Goal: Transaction & Acquisition: Purchase product/service

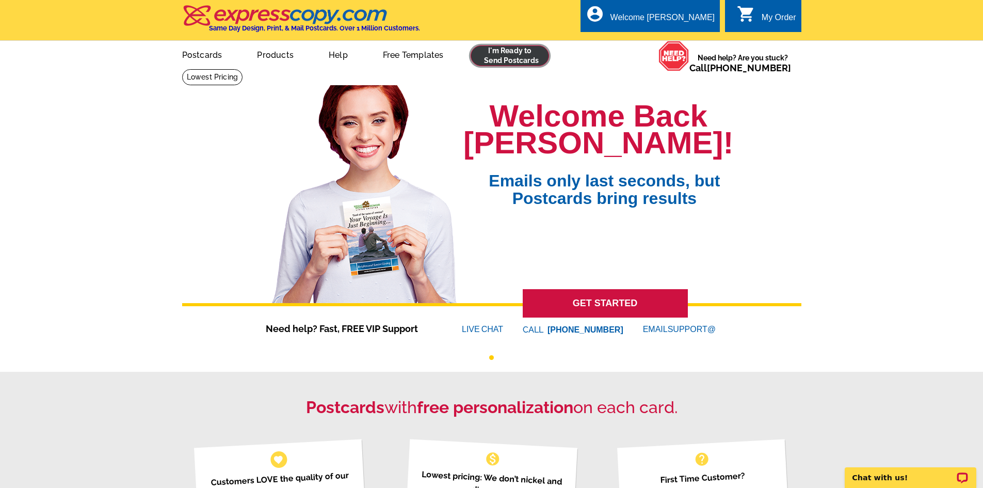
click at [527, 60] on link at bounding box center [510, 55] width 79 height 21
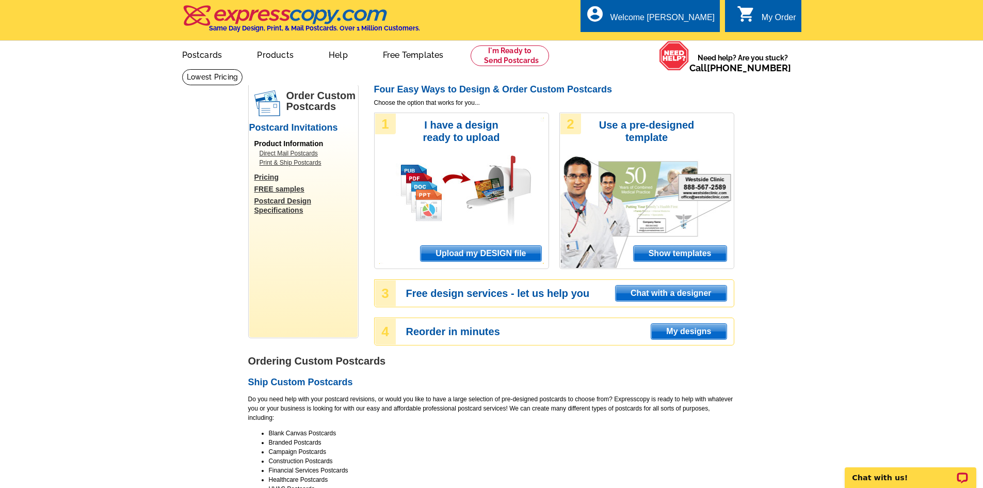
click at [501, 257] on span "Upload my DESIGN file" at bounding box center [481, 253] width 120 height 15
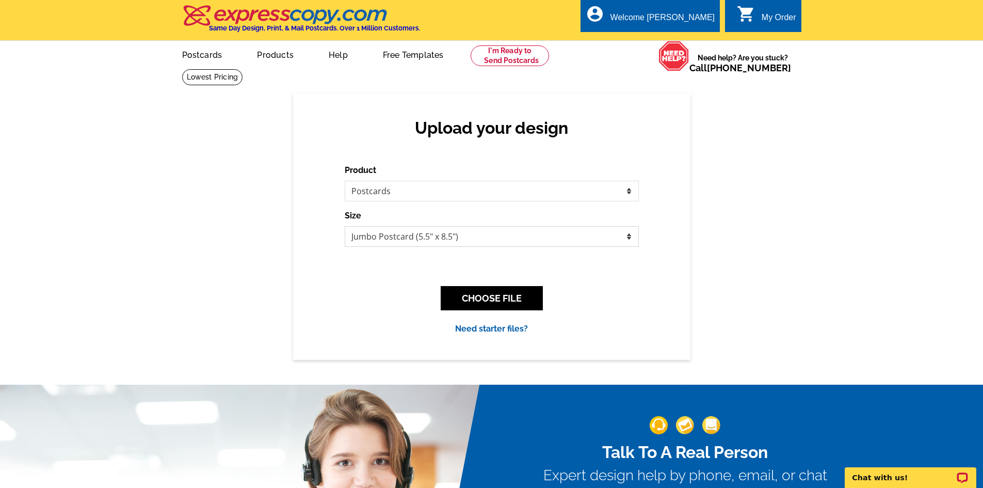
click at [455, 235] on select "Jumbo Postcard (5.5" x 8.5") Regular Postcard (4.25" x 5.6") Panoramic Postcard…" at bounding box center [492, 236] width 294 height 21
select select "1"
click at [345, 227] on select "Jumbo Postcard (5.5" x 8.5") Regular Postcard (4.25" x 5.6") Panoramic Postcard…" at bounding box center [492, 236] width 294 height 21
click at [488, 291] on button "CHOOSE FILE" at bounding box center [492, 298] width 102 height 24
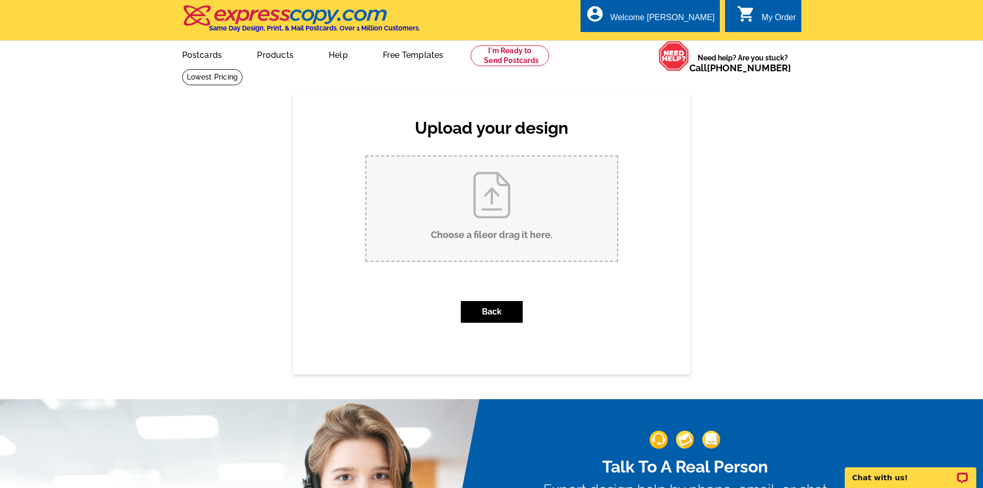
click at [494, 230] on input "Choose a file or drag it here ." at bounding box center [491, 208] width 251 height 104
type input "C:\fakepath\2562 NW Greenwood LISTED.pdf"
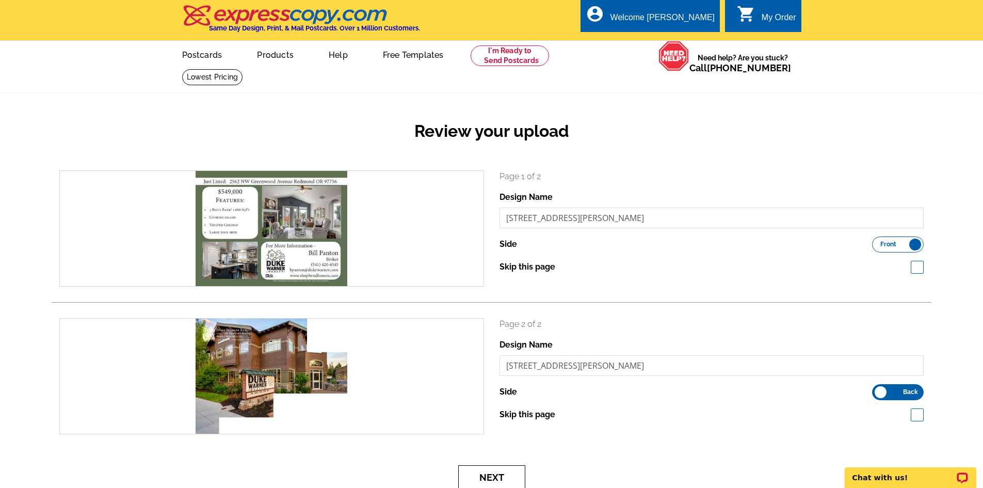
click at [505, 480] on button "Next" at bounding box center [491, 477] width 67 height 24
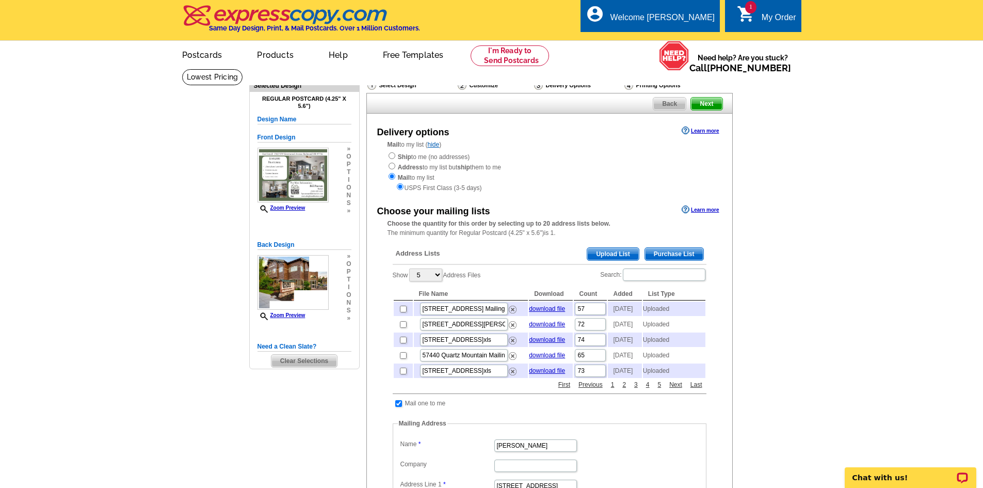
click at [626, 259] on span "Upload List" at bounding box center [612, 254] width 51 height 12
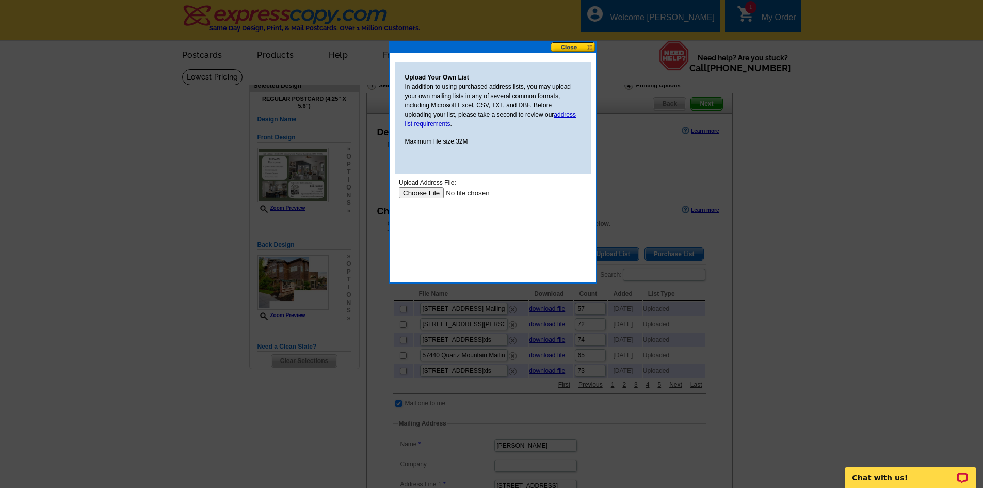
click at [413, 193] on input "file" at bounding box center [463, 192] width 131 height 11
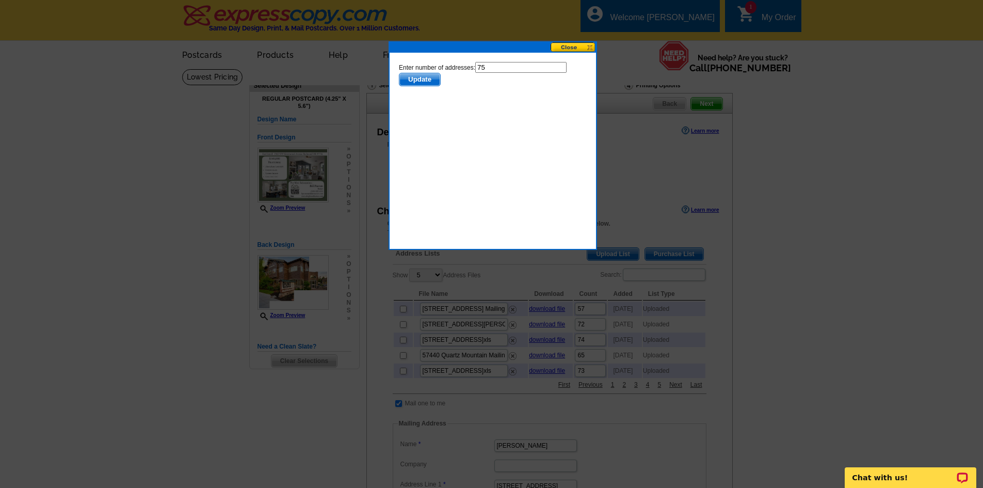
click at [502, 68] on input "75" at bounding box center [520, 67] width 91 height 11
type input "74"
click at [422, 84] on span "Update" at bounding box center [419, 79] width 41 height 12
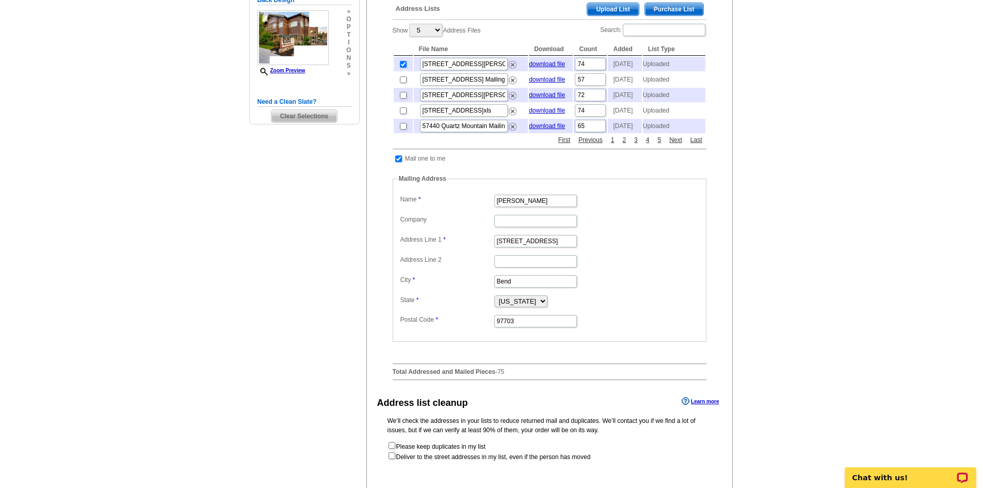
scroll to position [310, 0]
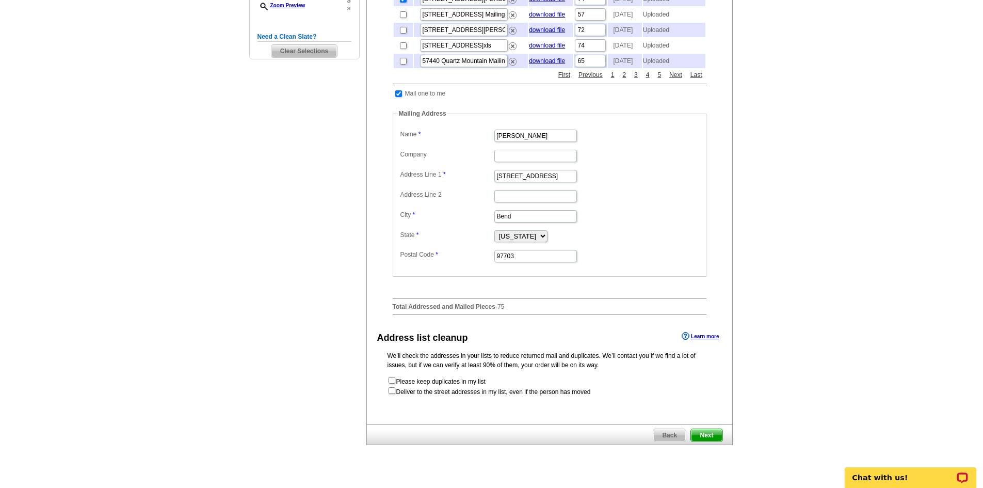
click at [702, 441] on span "Next" at bounding box center [706, 435] width 31 height 12
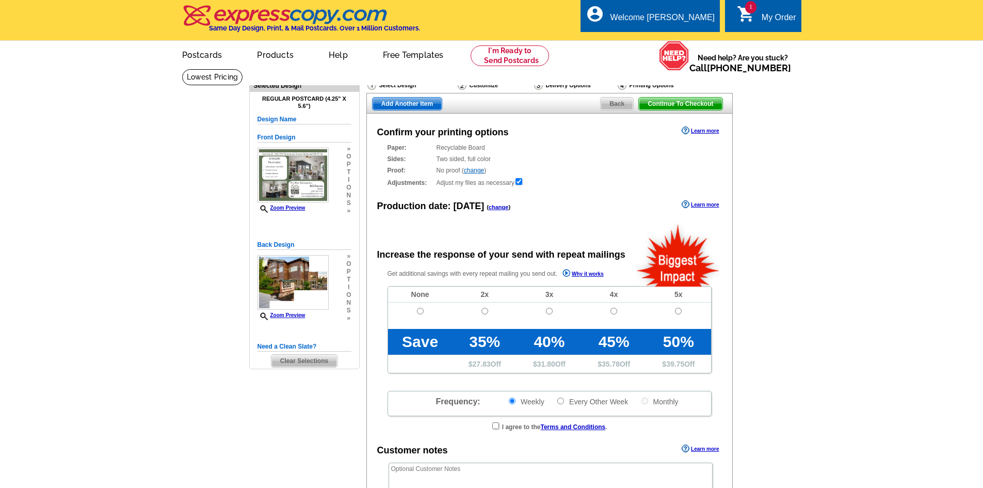
radio input "false"
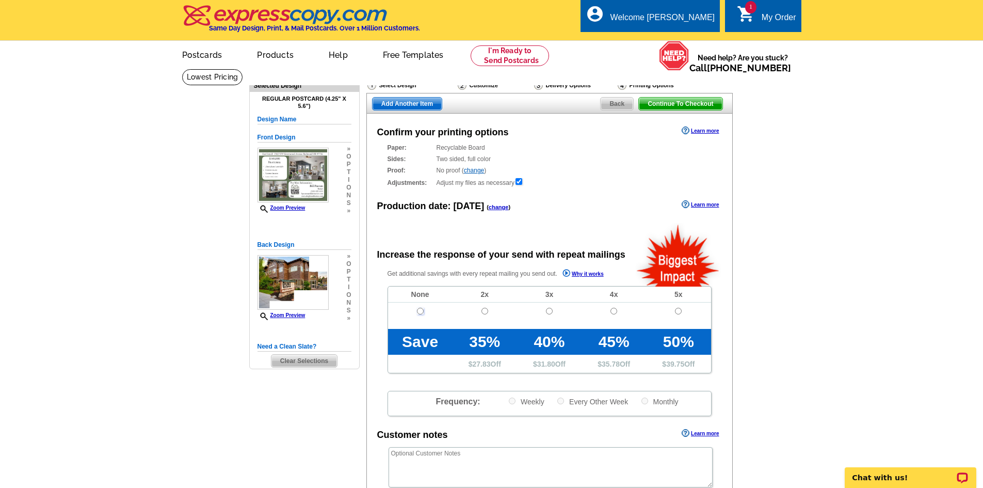
click at [420, 310] on input "radio" at bounding box center [420, 311] width 7 height 7
radio input "true"
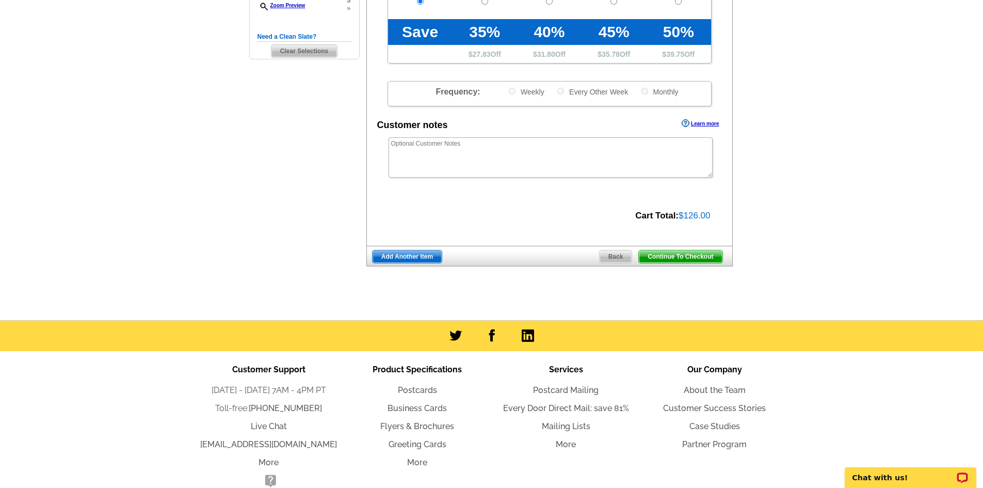
click at [684, 258] on span "Continue To Checkout" at bounding box center [680, 256] width 83 height 12
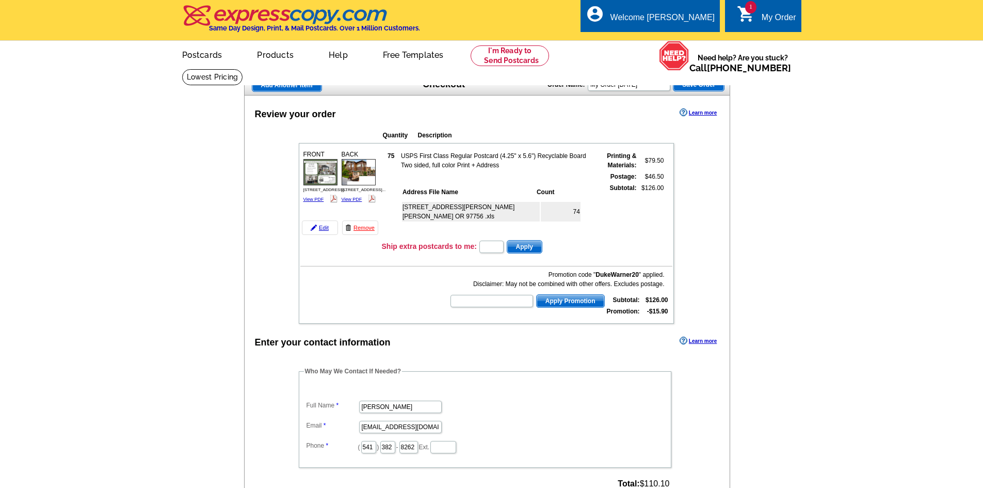
click at [297, 87] on span "Add Another Item" at bounding box center [286, 85] width 69 height 12
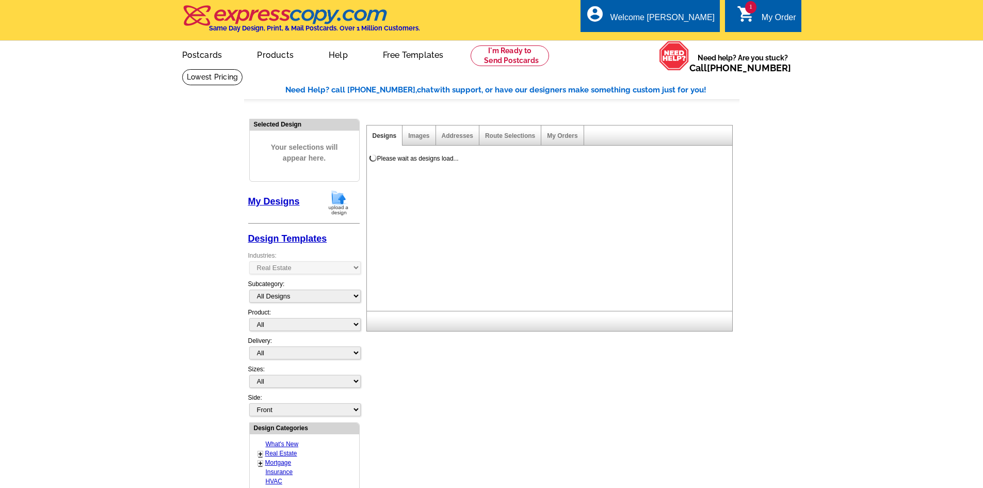
select select "785"
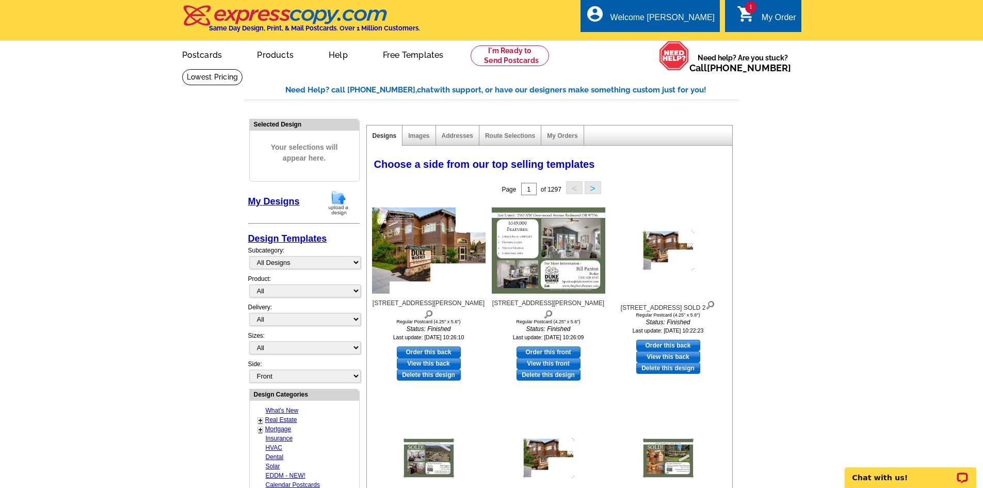
click at [333, 198] on img at bounding box center [338, 202] width 27 height 26
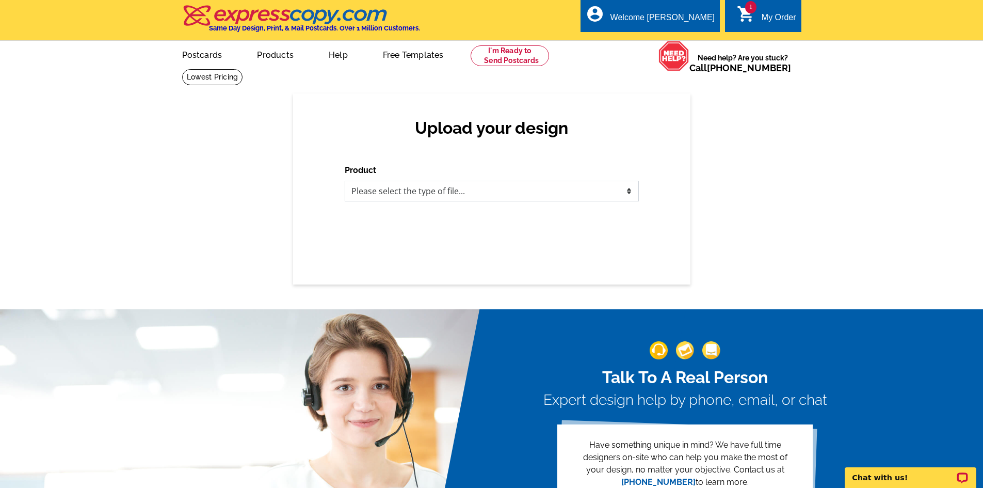
click at [474, 199] on select "Please select the type of file... Postcards Business Cards Letters and flyers G…" at bounding box center [492, 191] width 294 height 21
select select "1"
click at [345, 181] on select "Please select the type of file... Postcards Business Cards Letters and flyers G…" at bounding box center [492, 191] width 294 height 21
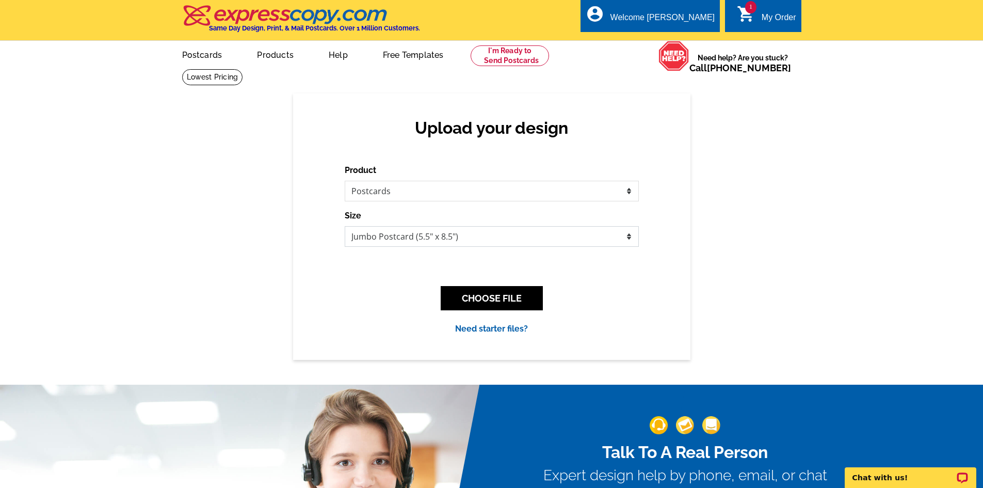
click at [444, 237] on select "Jumbo Postcard (5.5" x 8.5") Regular Postcard (4.25" x 5.6") Panoramic Postcard…" at bounding box center [492, 236] width 294 height 21
select select "1"
click at [345, 227] on select "Jumbo Postcard (5.5" x 8.5") Regular Postcard (4.25" x 5.6") Panoramic Postcard…" at bounding box center [492, 236] width 294 height 21
click at [517, 297] on button "CHOOSE FILE" at bounding box center [492, 298] width 102 height 24
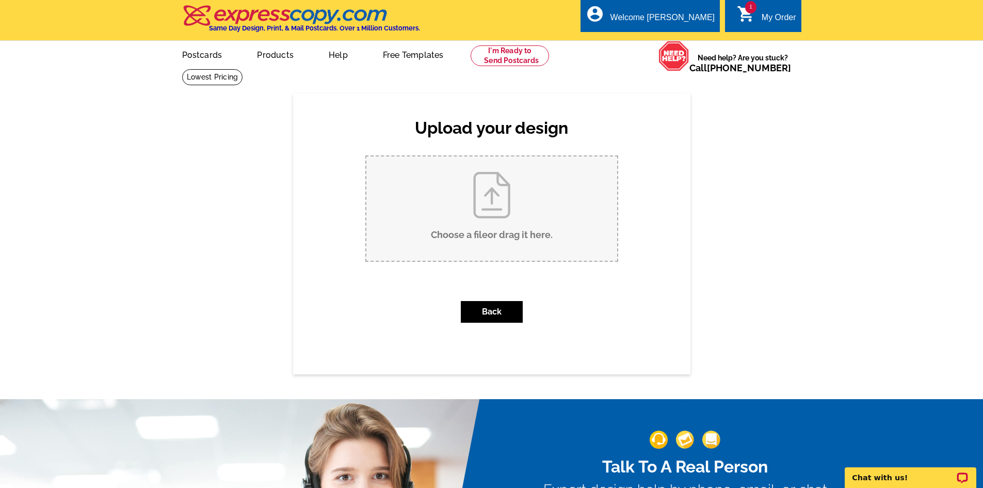
click at [494, 227] on input "Choose a file or drag it here ." at bounding box center [491, 208] width 251 height 104
type input "C:\fakepath\1878 NE Tombstone Way LISTED.pdf"
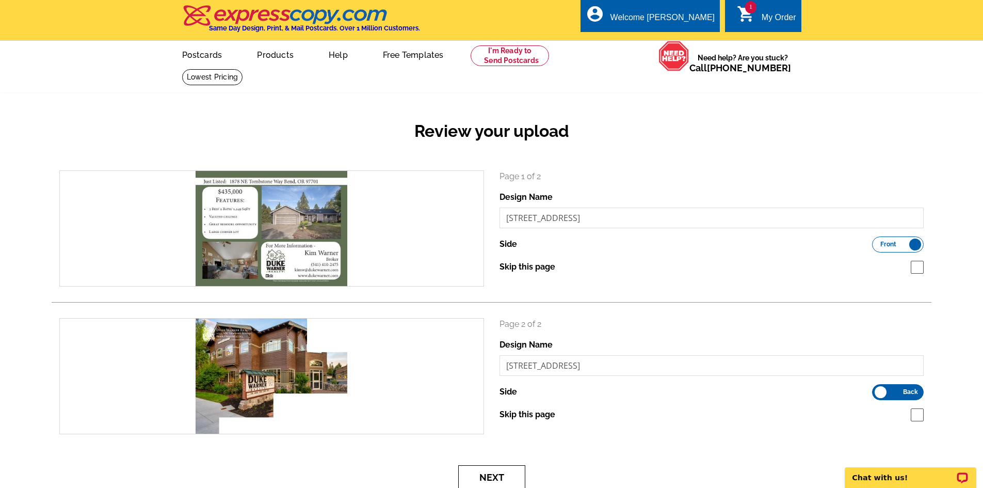
click at [501, 473] on button "Next" at bounding box center [491, 477] width 67 height 24
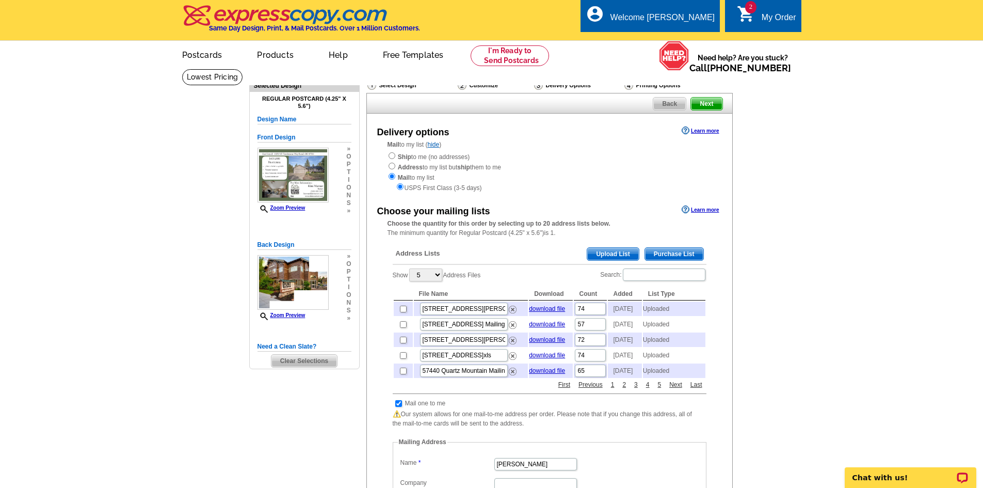
click at [600, 253] on span "Upload List" at bounding box center [612, 254] width 51 height 12
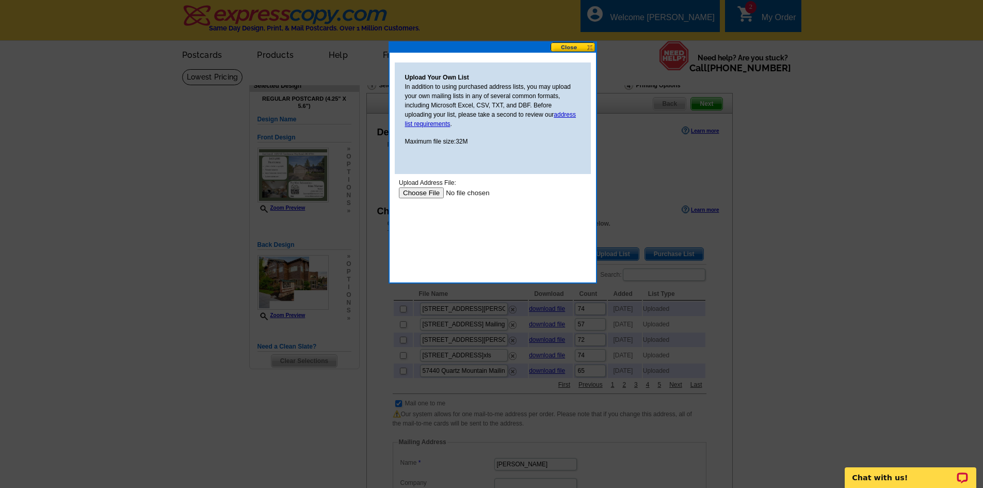
click at [410, 195] on input "file" at bounding box center [463, 192] width 131 height 11
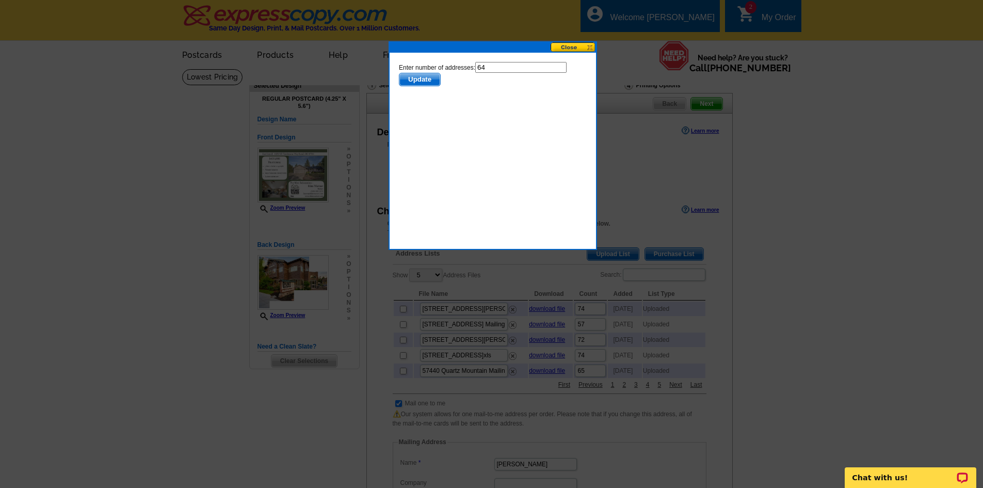
click at [504, 68] on input "64" at bounding box center [520, 67] width 91 height 11
type input "63"
click at [407, 81] on span "Update" at bounding box center [419, 79] width 41 height 12
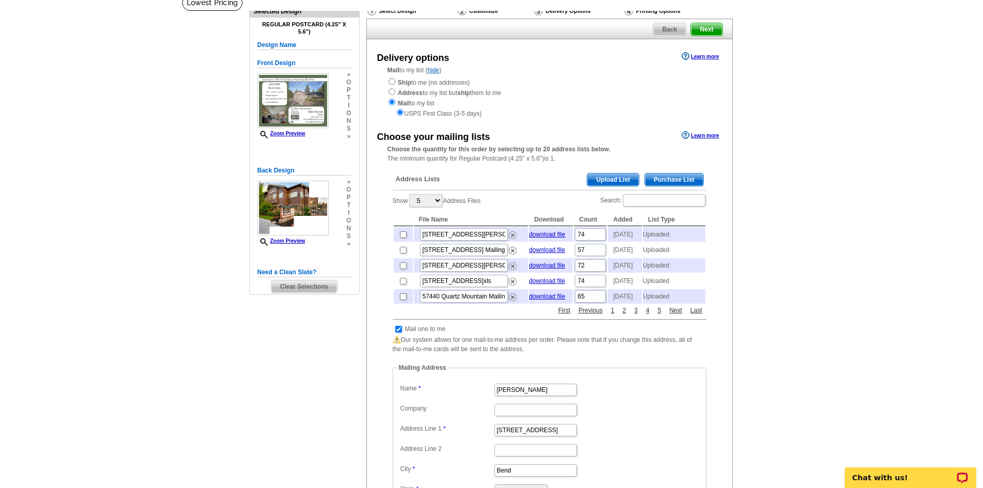
scroll to position [103, 0]
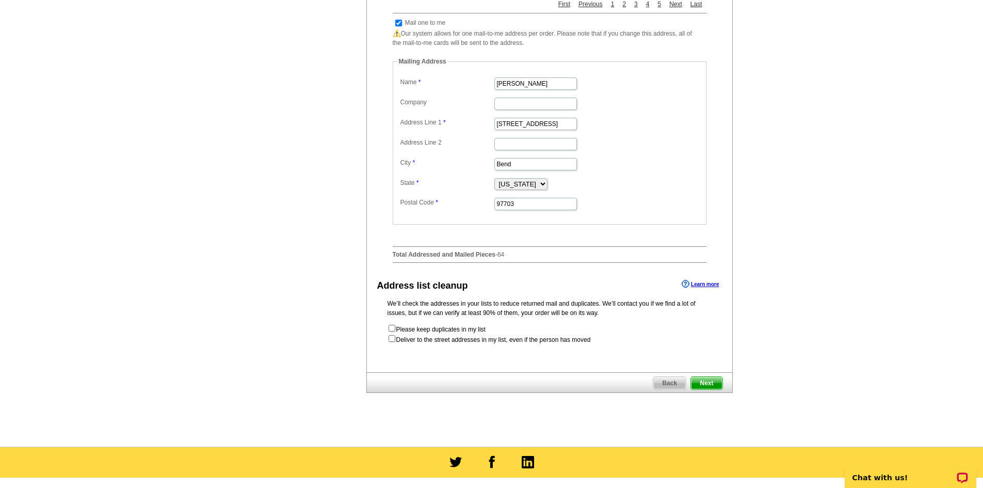
scroll to position [413, 0]
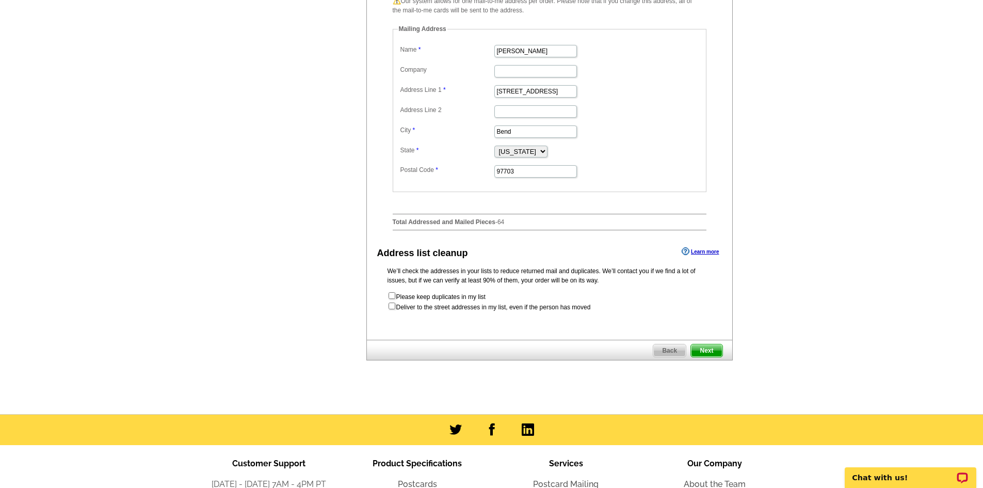
click at [714, 357] on span "Next" at bounding box center [706, 350] width 31 height 12
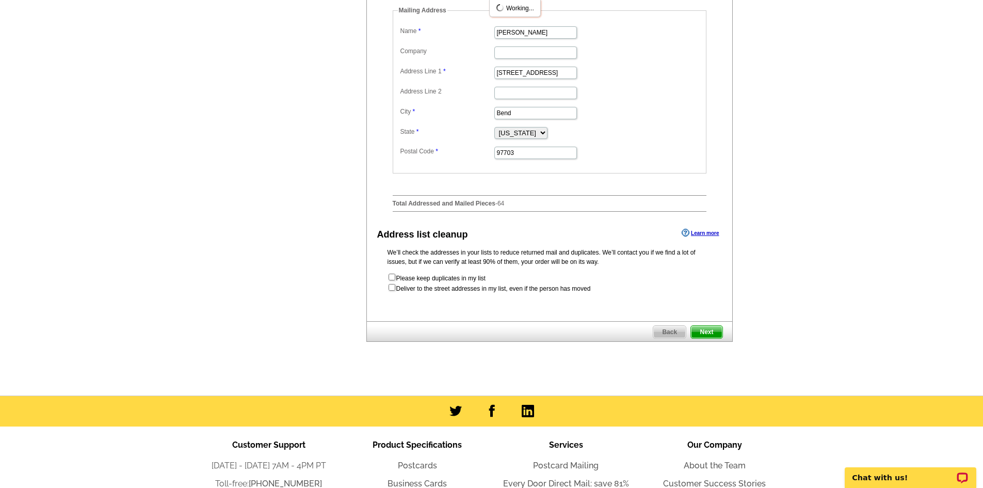
scroll to position [0, 0]
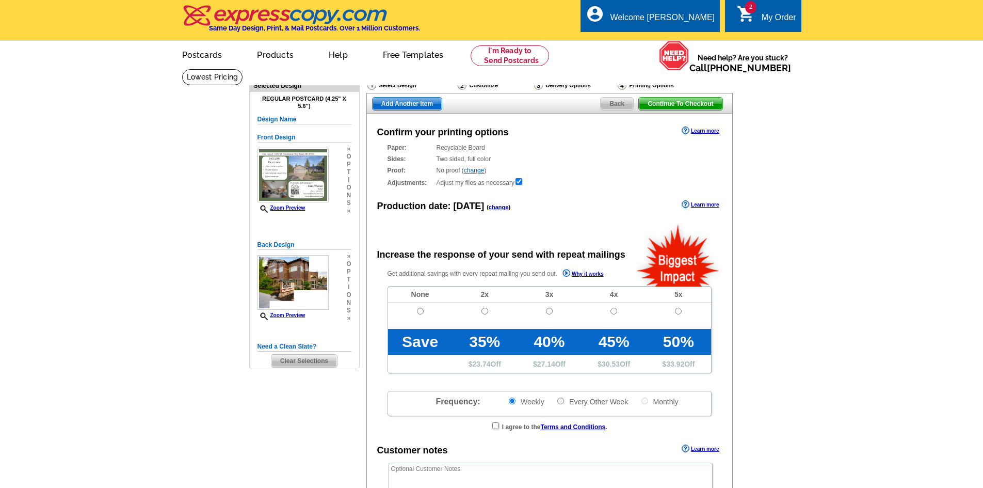
radio input "false"
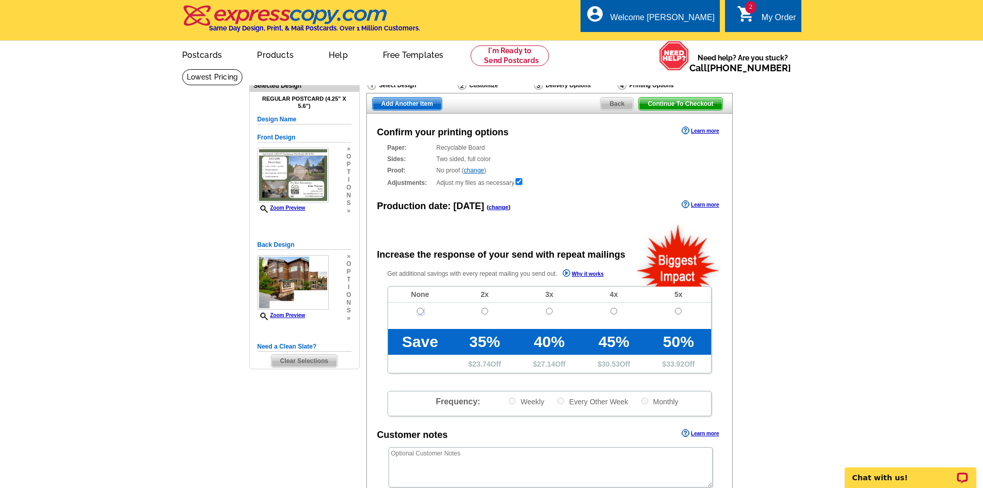
click at [422, 313] on input "radio" at bounding box center [420, 311] width 7 height 7
radio input "true"
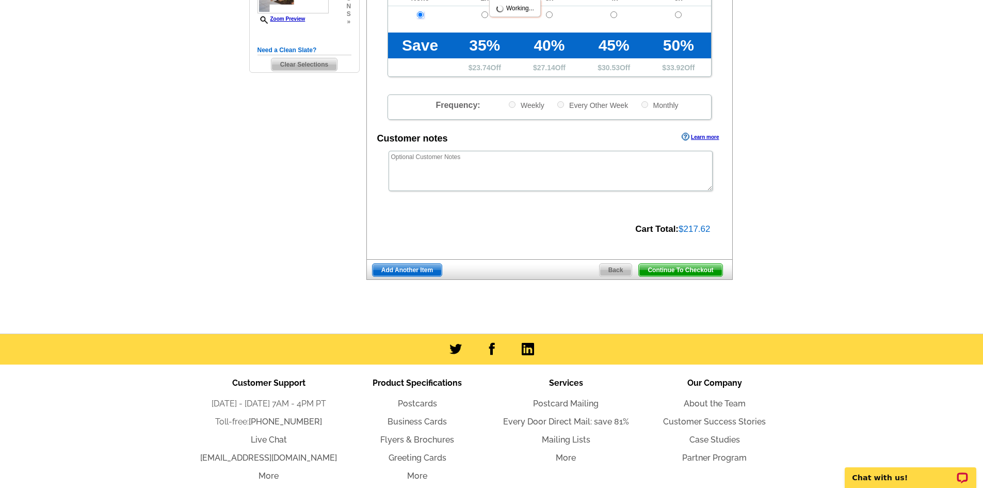
scroll to position [310, 0]
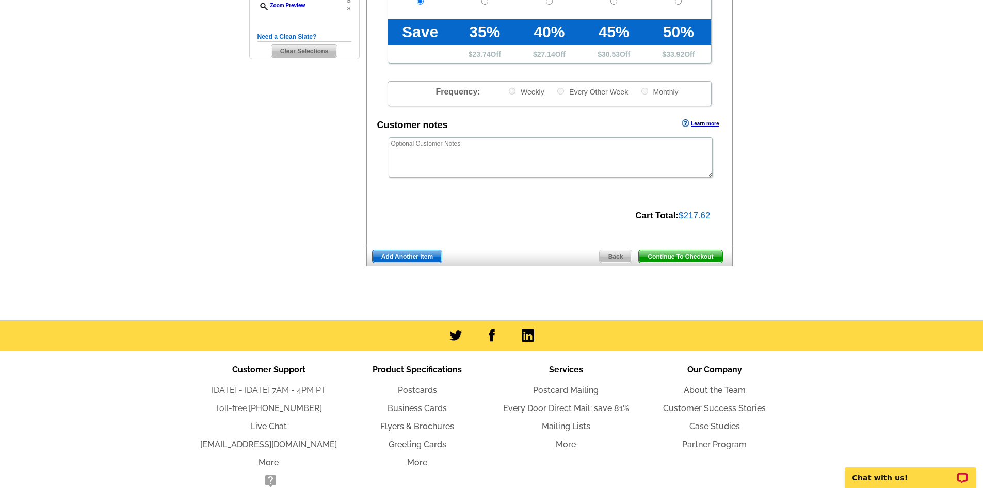
click at [705, 255] on span "Continue To Checkout" at bounding box center [680, 256] width 83 height 12
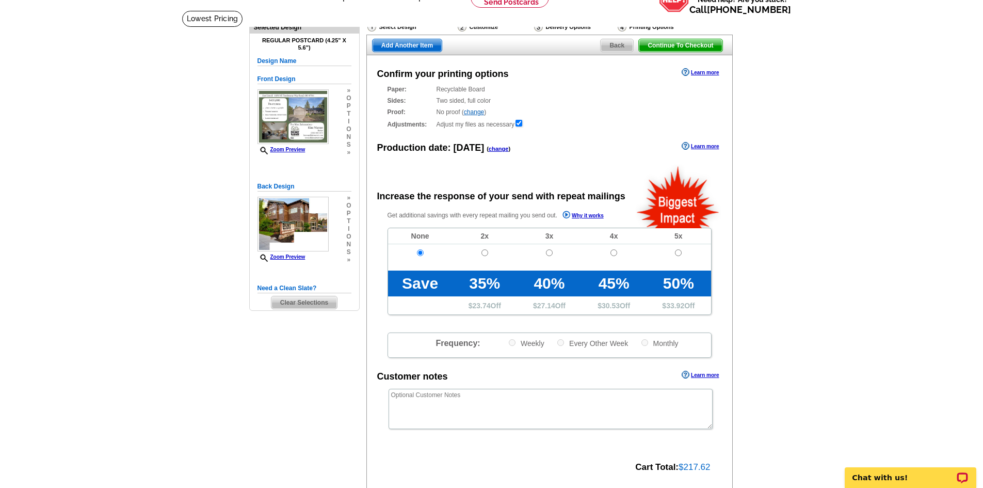
scroll to position [0, 0]
